Goal: Task Accomplishment & Management: Complete application form

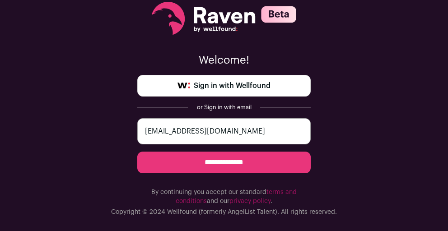
type input "abbiegalie@utexas.edu"
click at [214, 164] on input "**********" at bounding box center [224, 163] width 174 height 22
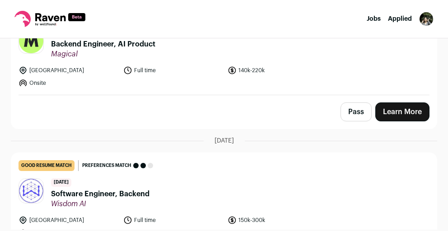
scroll to position [236, 0]
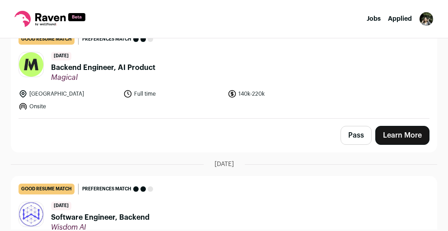
click at [209, 77] on header "7 days ago Backend Engineer, AI Product Magical" at bounding box center [224, 67] width 411 height 30
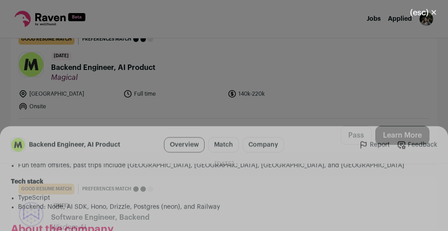
scroll to position [765, 0]
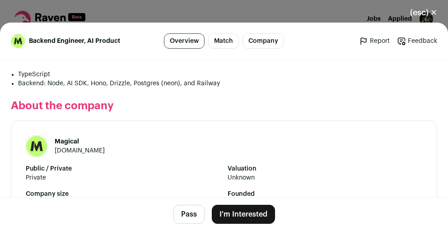
click at [428, 9] on button "(esc) ✕" at bounding box center [423, 13] width 49 height 20
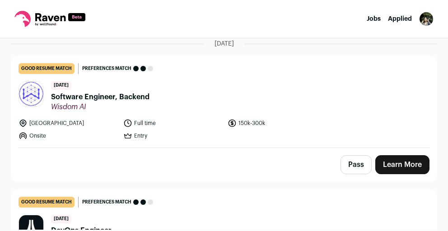
scroll to position [513, 0]
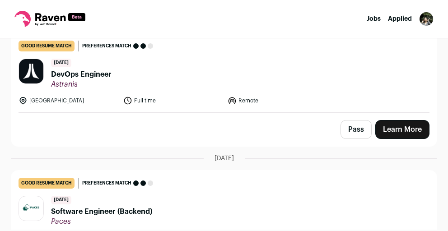
click at [184, 82] on header "10 days ago DevOps Engineer Astranis" at bounding box center [224, 74] width 411 height 30
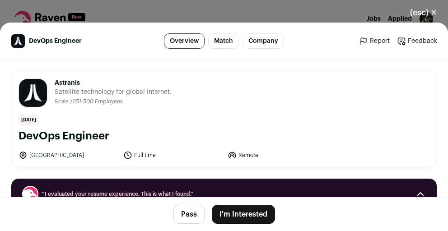
scroll to position [0, 0]
click at [245, 211] on button "I'm Interested" at bounding box center [243, 214] width 63 height 19
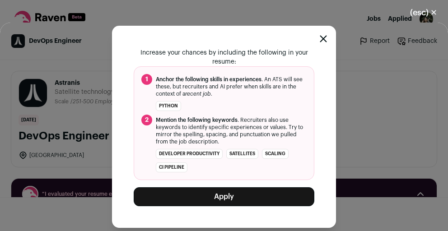
scroll to position [74, 0]
click at [232, 196] on button "Apply" at bounding box center [224, 197] width 181 height 19
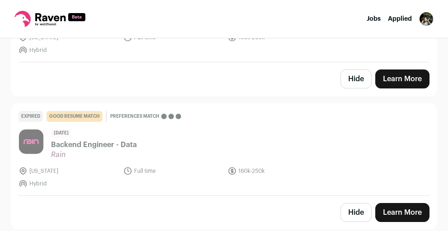
scroll to position [1011, 0]
